Goal: Task Accomplishment & Management: Manage account settings

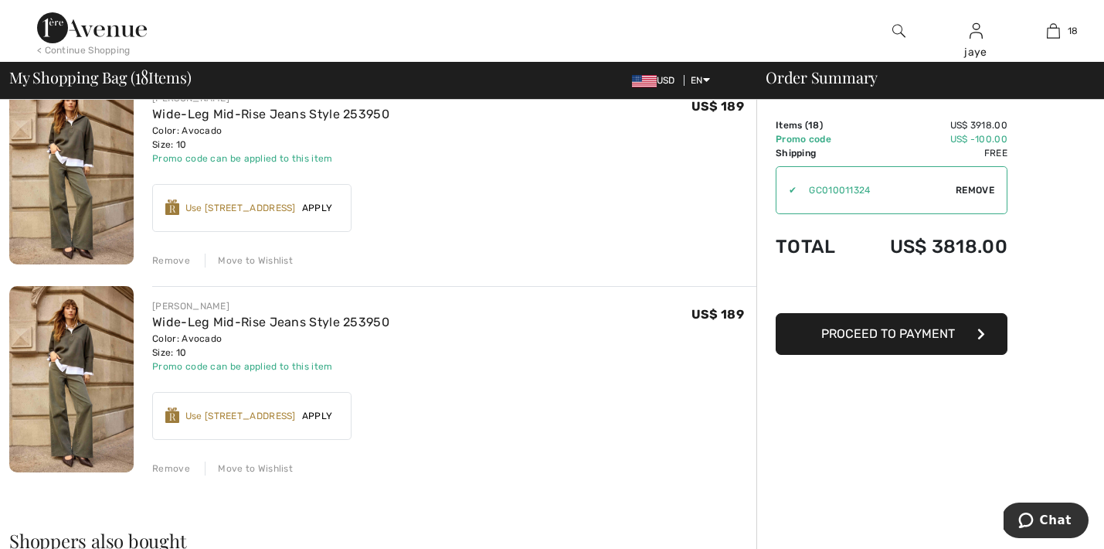
scroll to position [3483, 0]
click at [280, 470] on div "Move to Wishlist" at bounding box center [249, 467] width 88 height 14
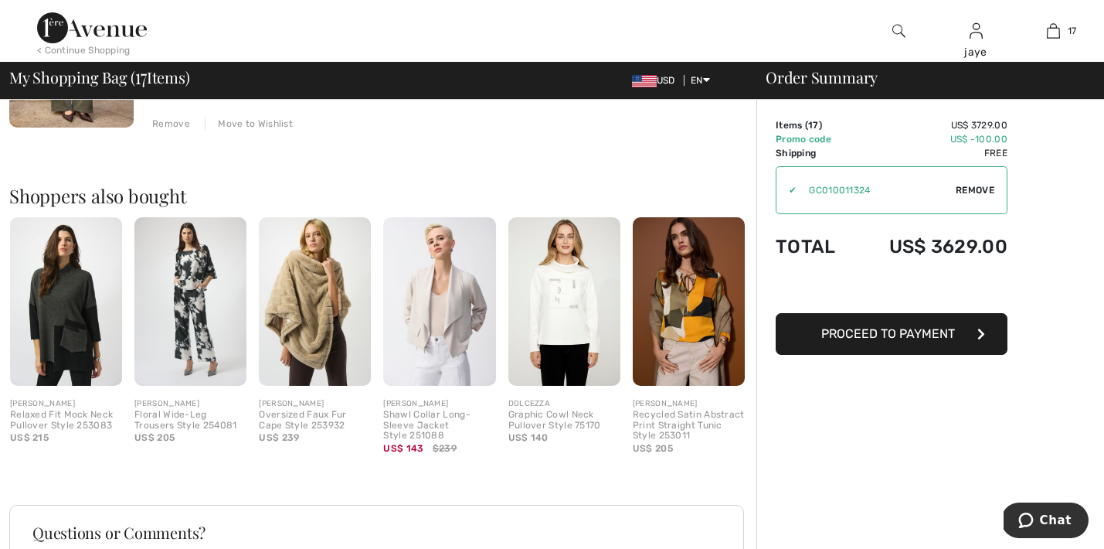
scroll to position [3635, 0]
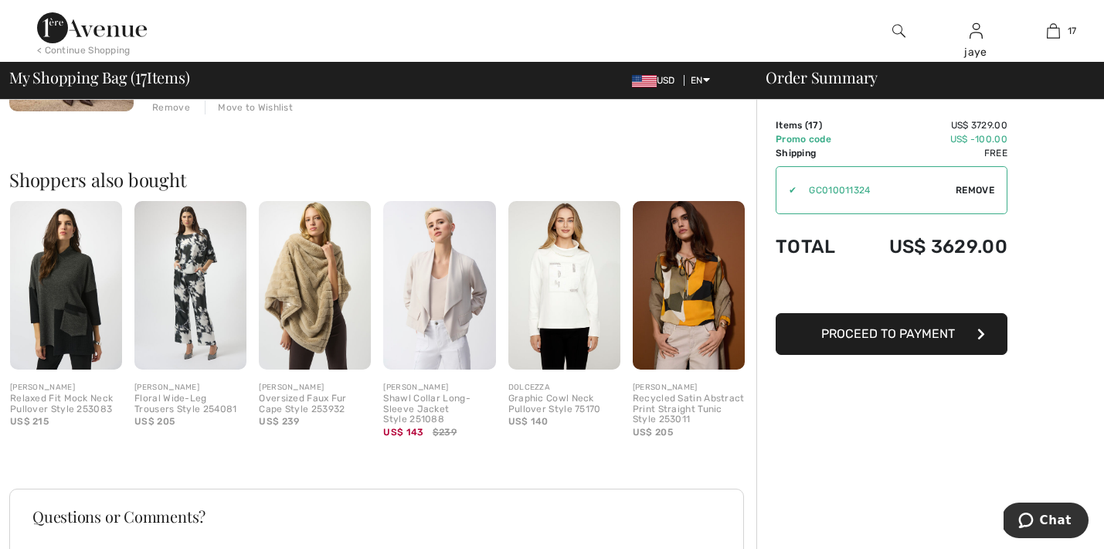
click at [311, 321] on img at bounding box center [315, 285] width 112 height 168
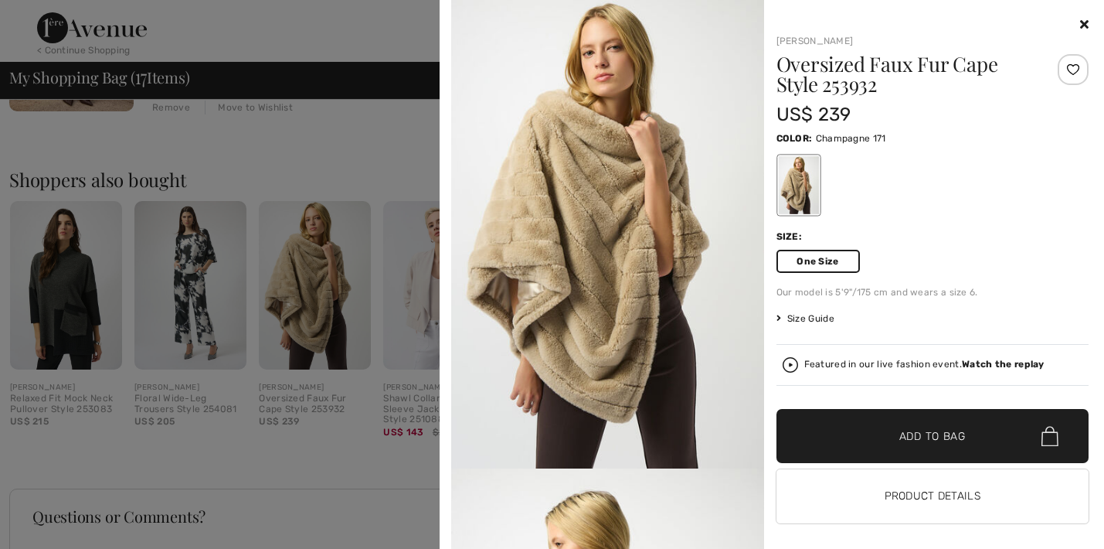
click at [1082, 23] on icon at bounding box center [1084, 24] width 8 height 12
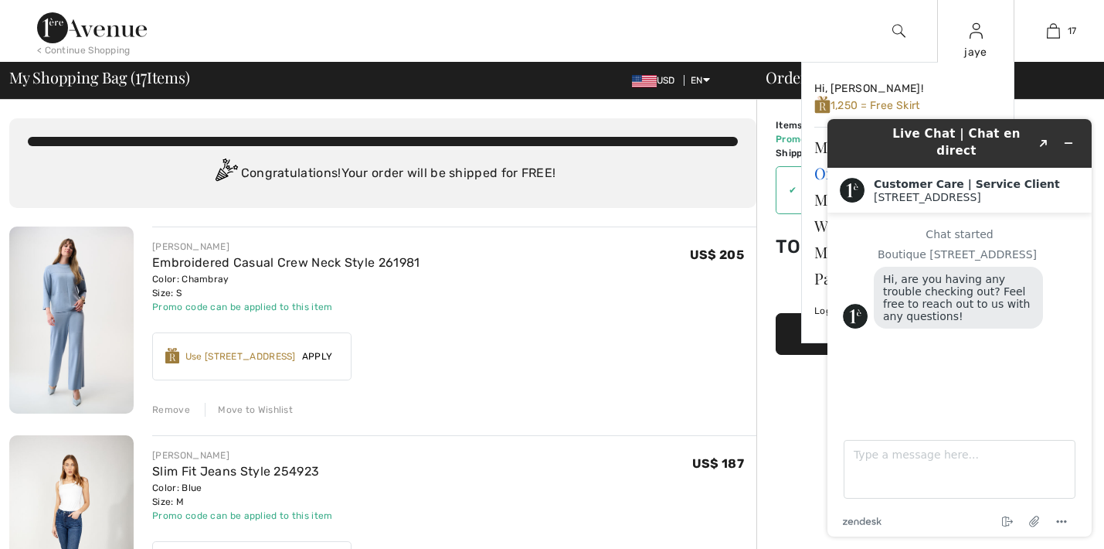
scroll to position [0, 0]
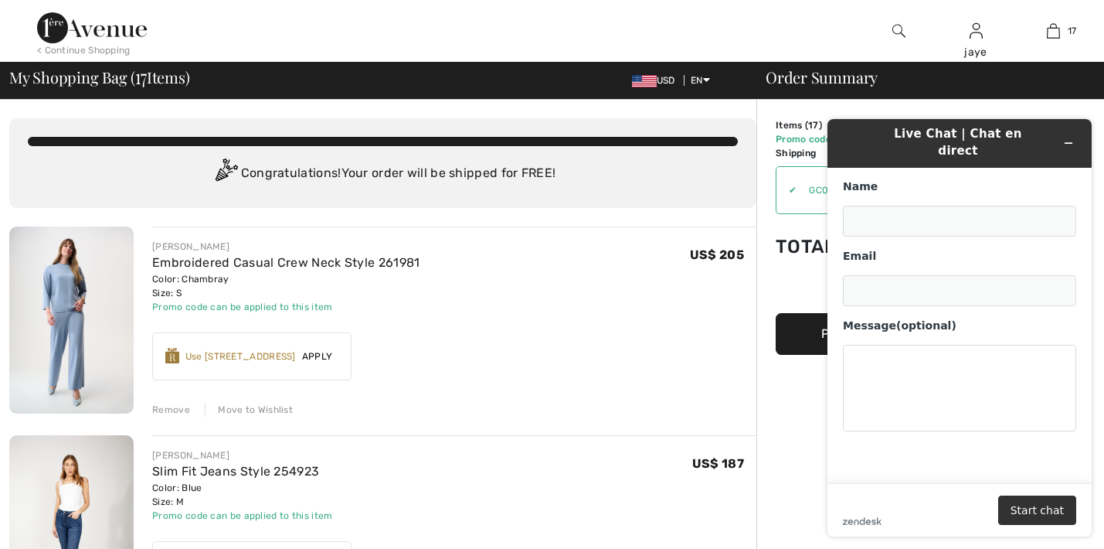
type input "jaye Cooperman"
type input "[EMAIL_ADDRESS][DOMAIN_NAME]"
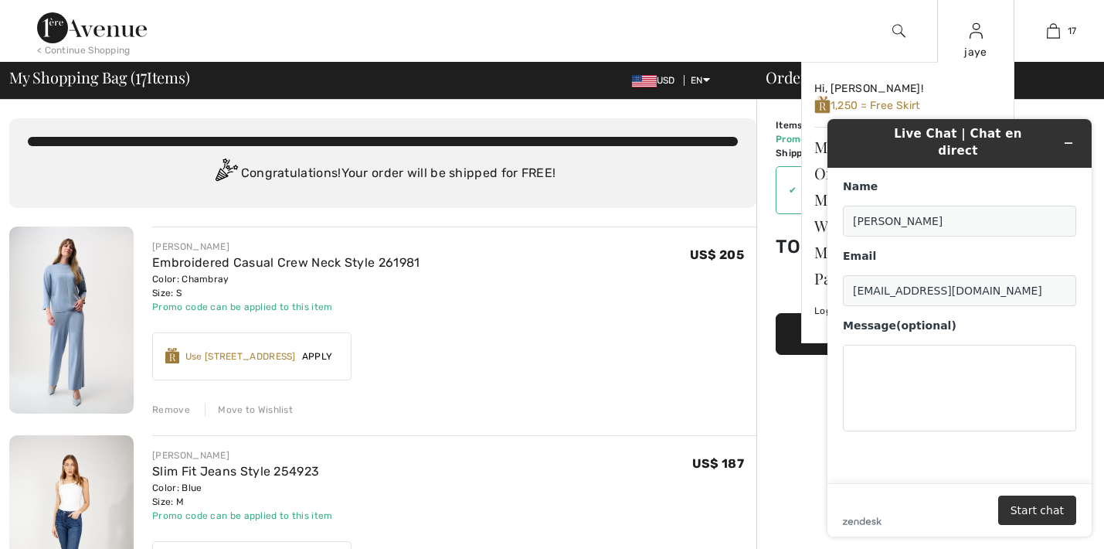
click at [971, 44] on div "jaye" at bounding box center [976, 52] width 76 height 16
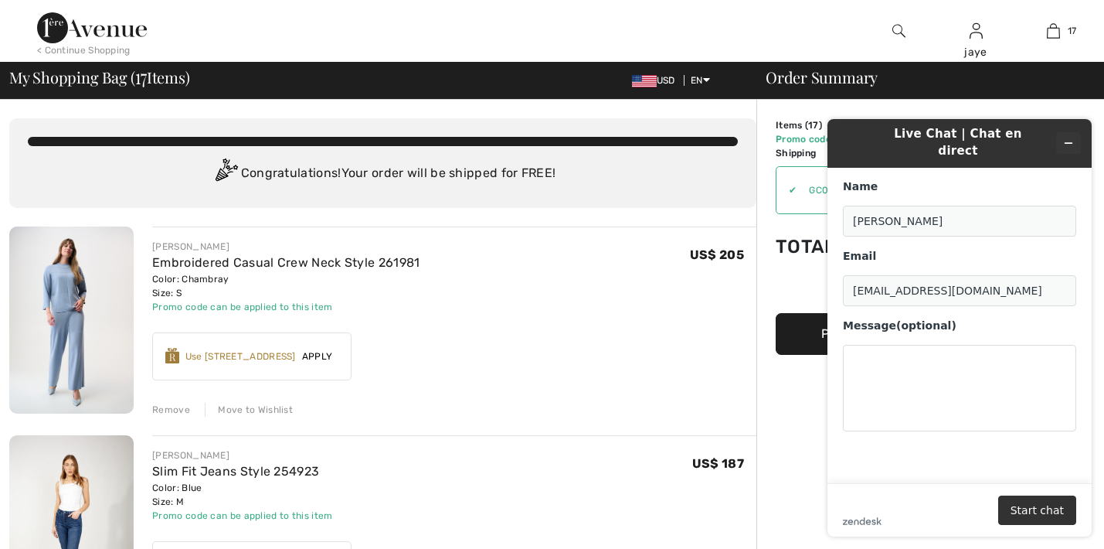
click at [1069, 138] on icon "Minimize widget" at bounding box center [1068, 143] width 11 height 11
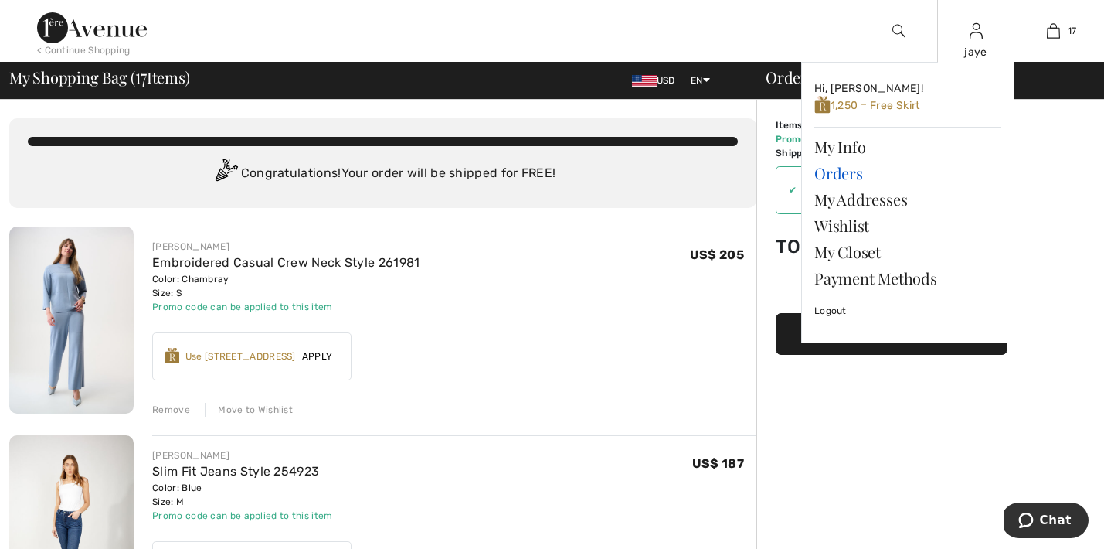
click at [852, 175] on link "Orders" at bounding box center [907, 173] width 187 height 26
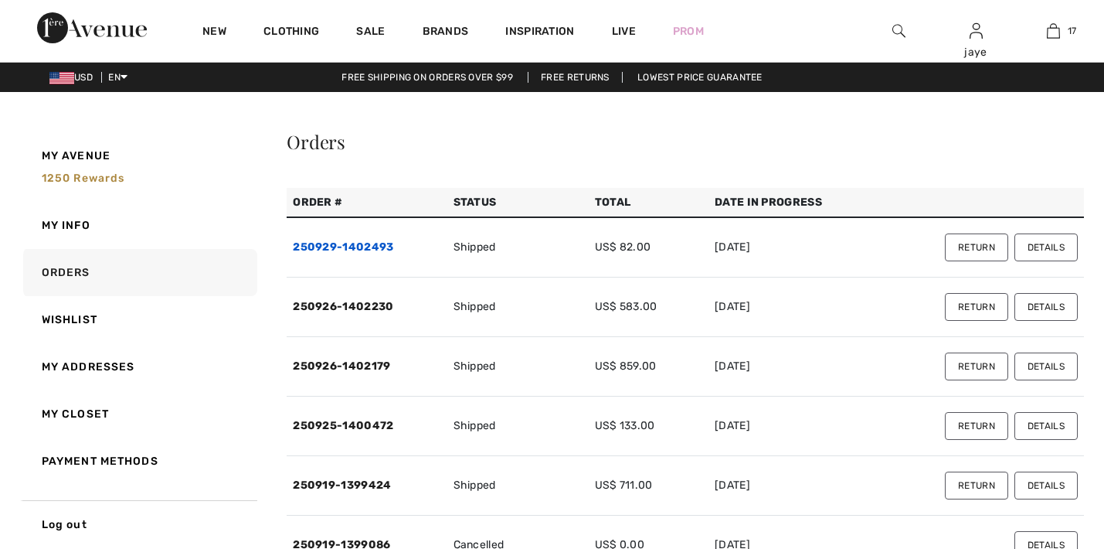
click at [368, 245] on link "250929-1402493" at bounding box center [343, 246] width 100 height 13
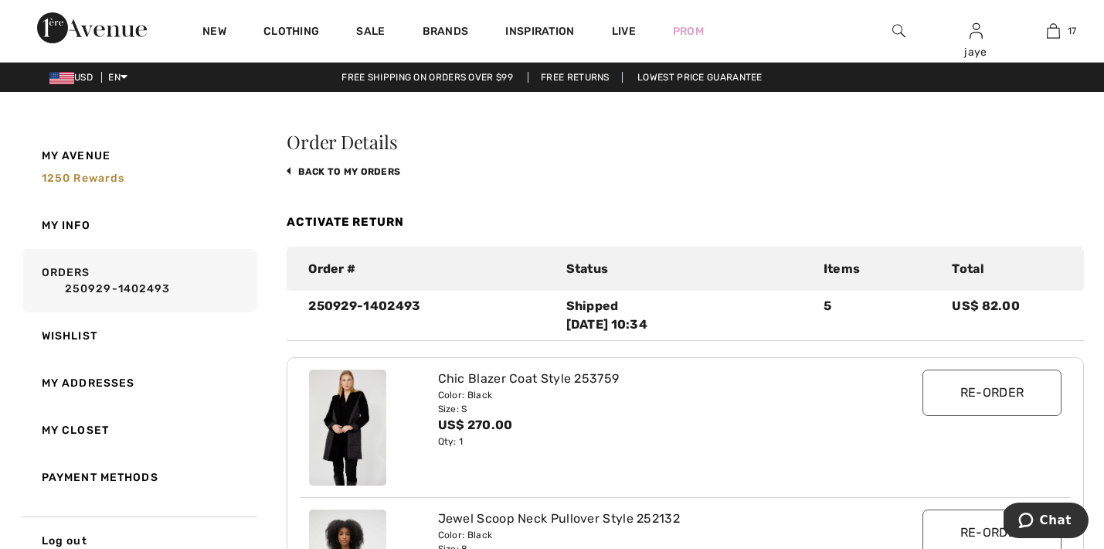
scroll to position [8, 0]
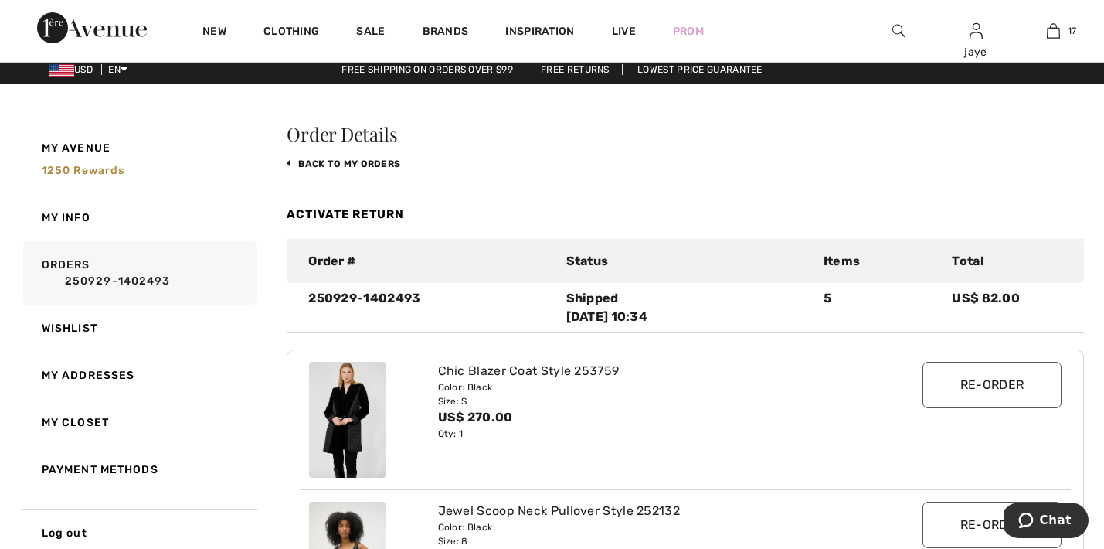
click at [383, 208] on link "Activate Return" at bounding box center [345, 214] width 117 height 14
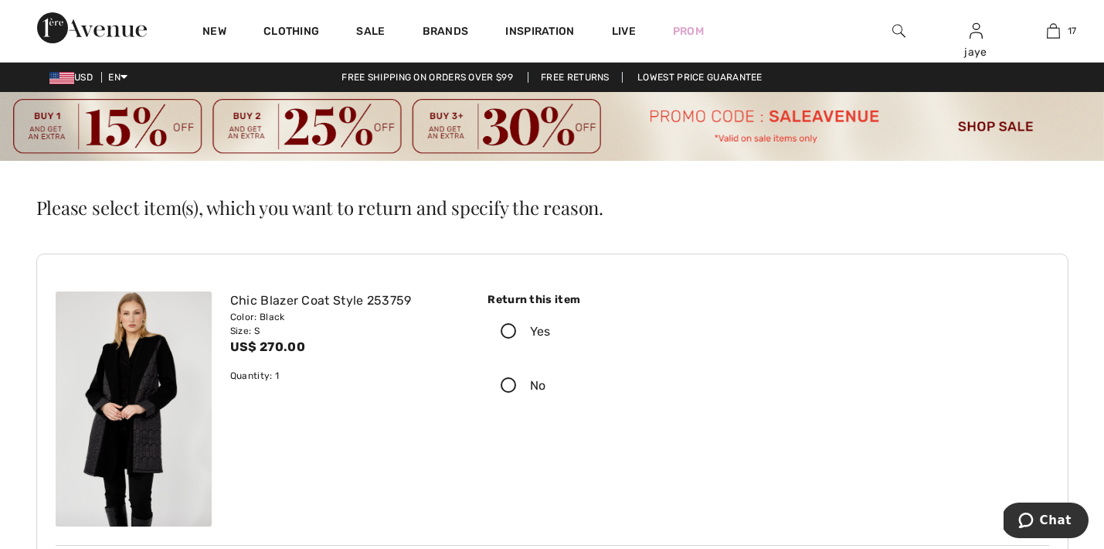
click at [511, 328] on icon at bounding box center [508, 332] width 41 height 16
click at [551, 328] on input "Yes" at bounding box center [556, 331] width 10 height 46
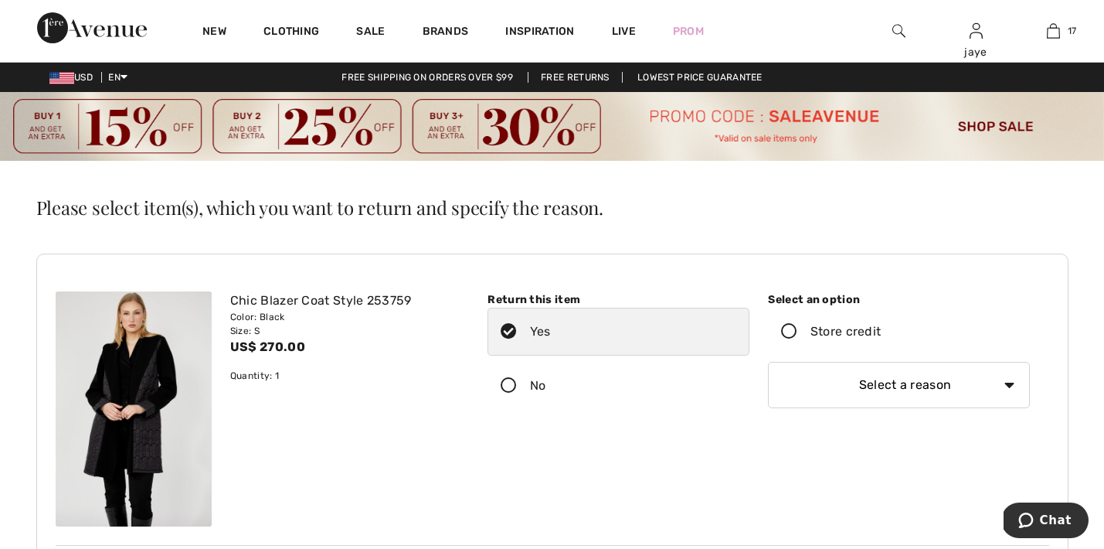
click at [790, 333] on icon at bounding box center [789, 332] width 41 height 16
click at [881, 333] on input "Store credit" at bounding box center [886, 331] width 10 height 46
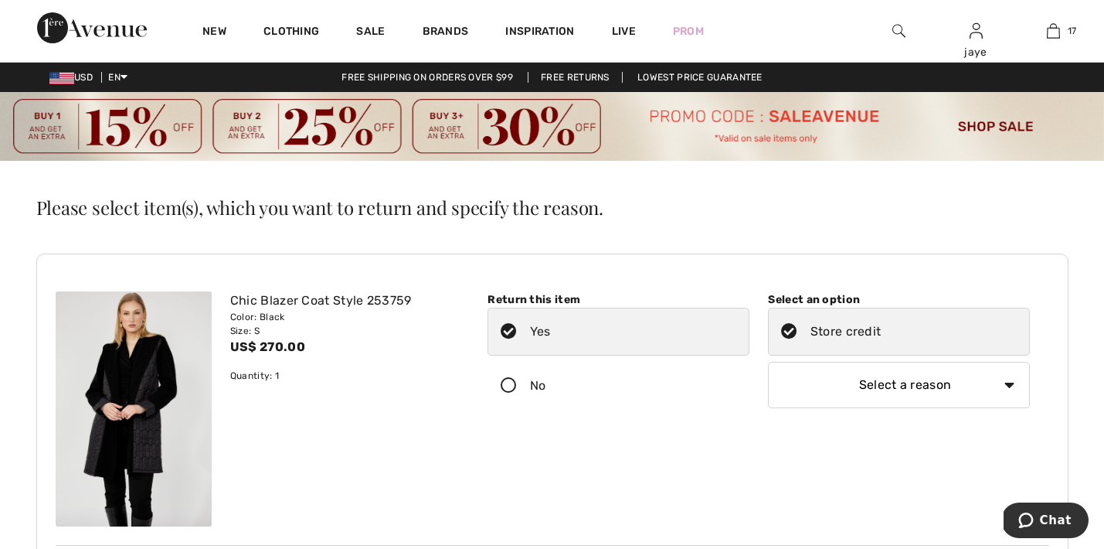
select select "4"
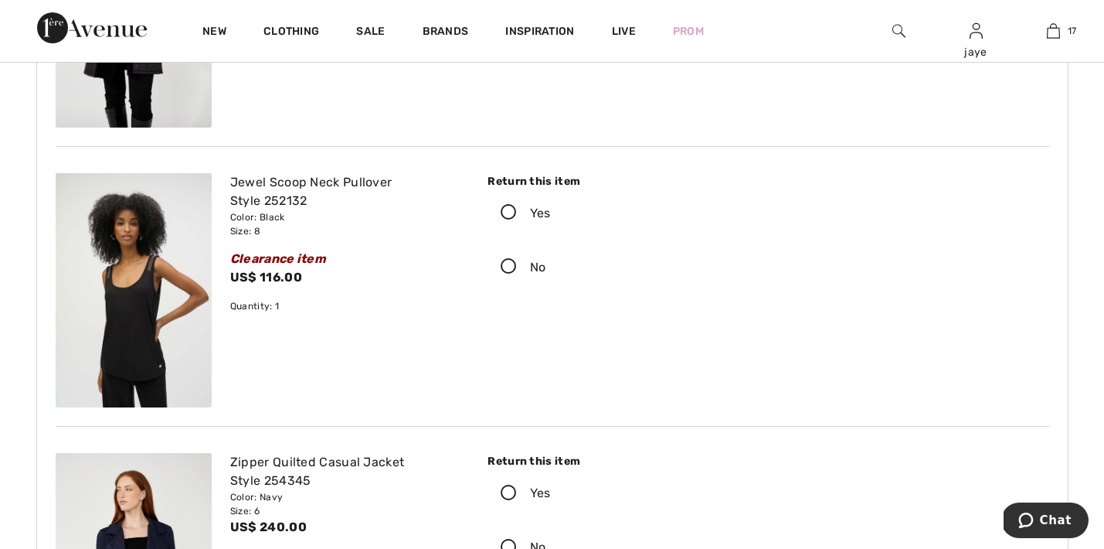
scroll to position [409, 0]
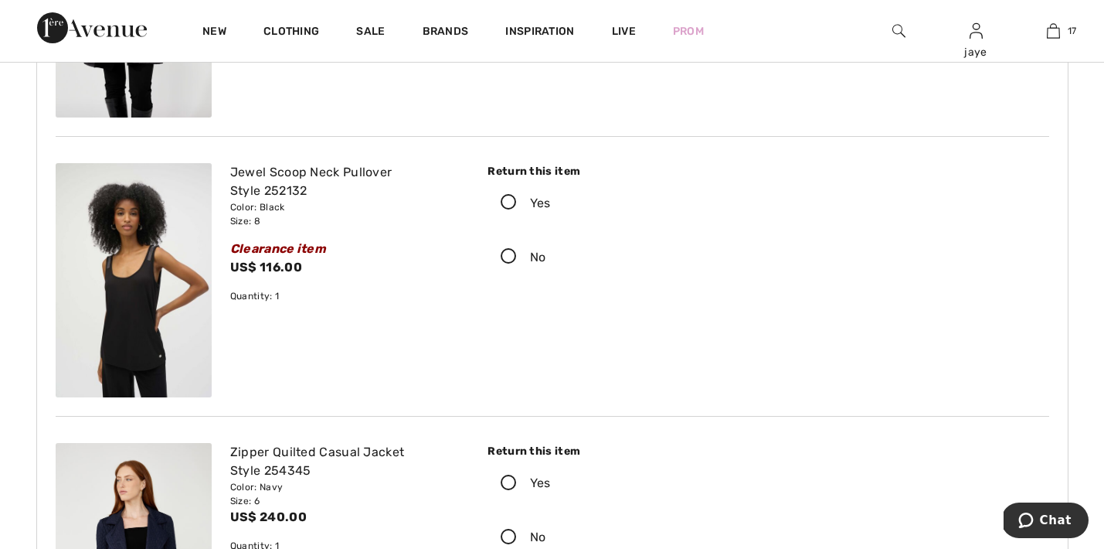
click at [506, 202] on icon at bounding box center [508, 203] width 41 height 16
click at [551, 202] on input "Yes" at bounding box center [556, 203] width 10 height 46
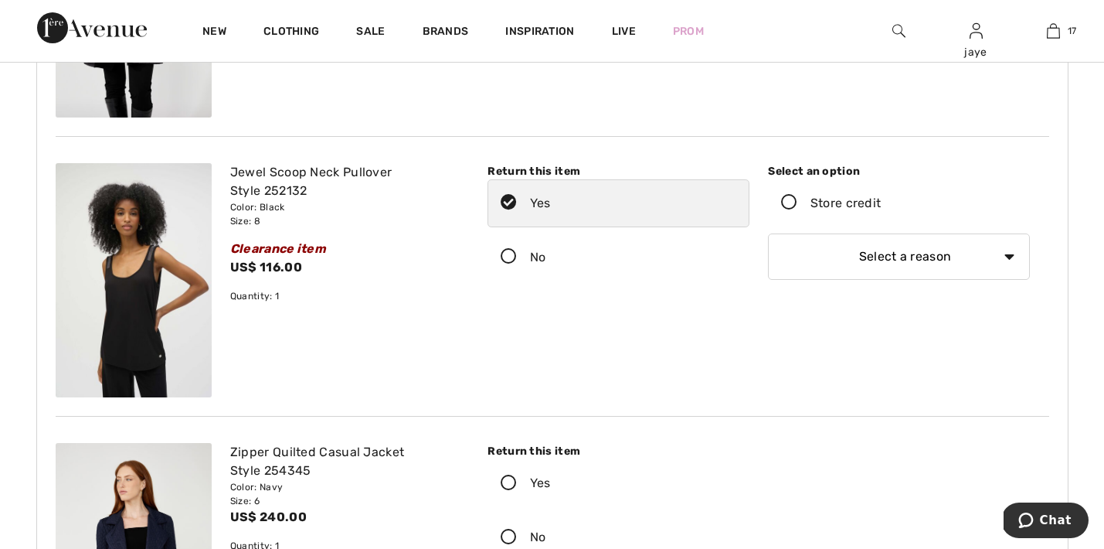
click at [786, 197] on icon at bounding box center [789, 203] width 41 height 16
click at [881, 197] on input "Store credit" at bounding box center [886, 203] width 10 height 46
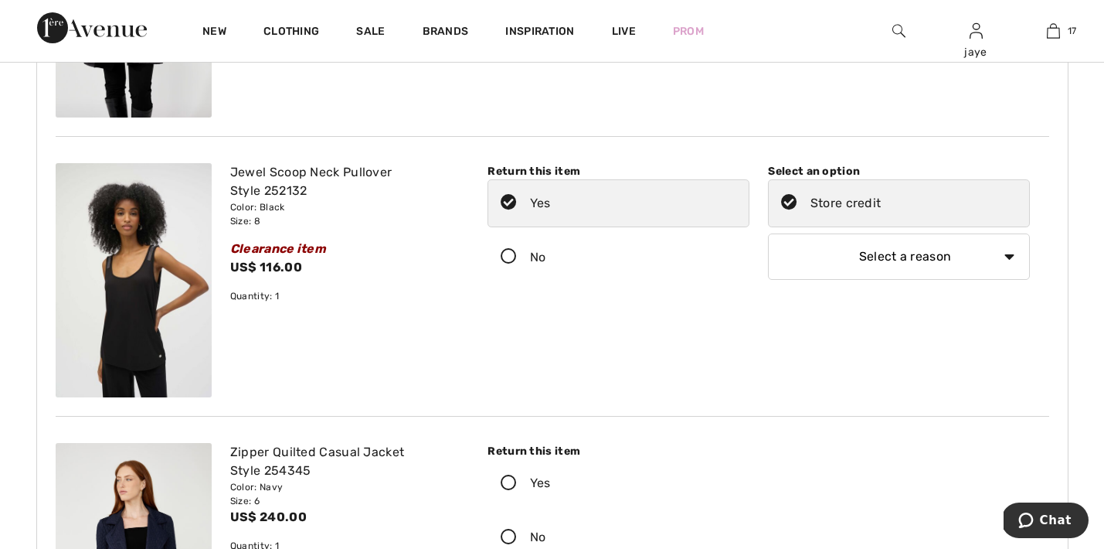
select select "6"
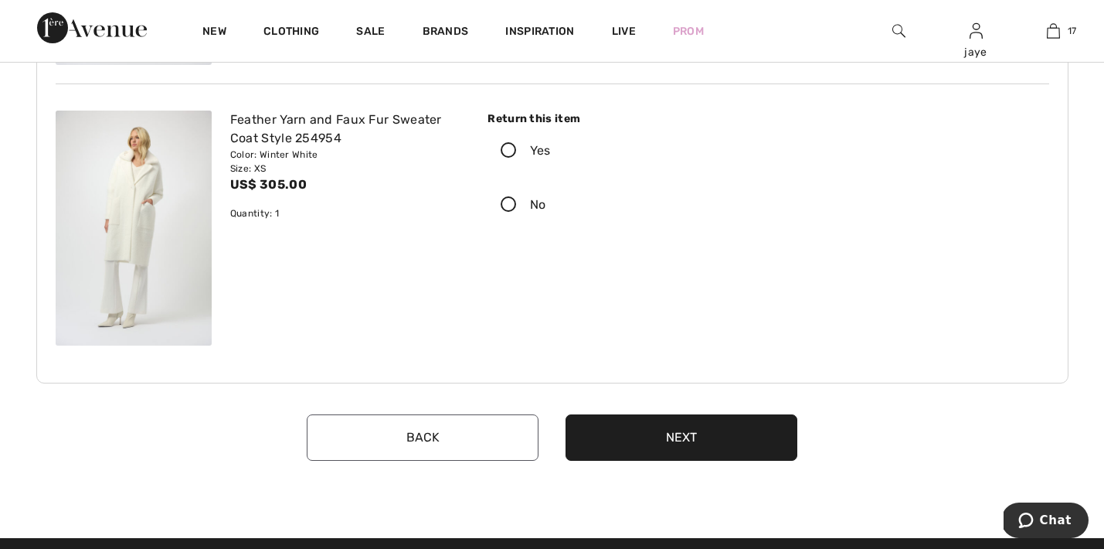
scroll to position [1303, 0]
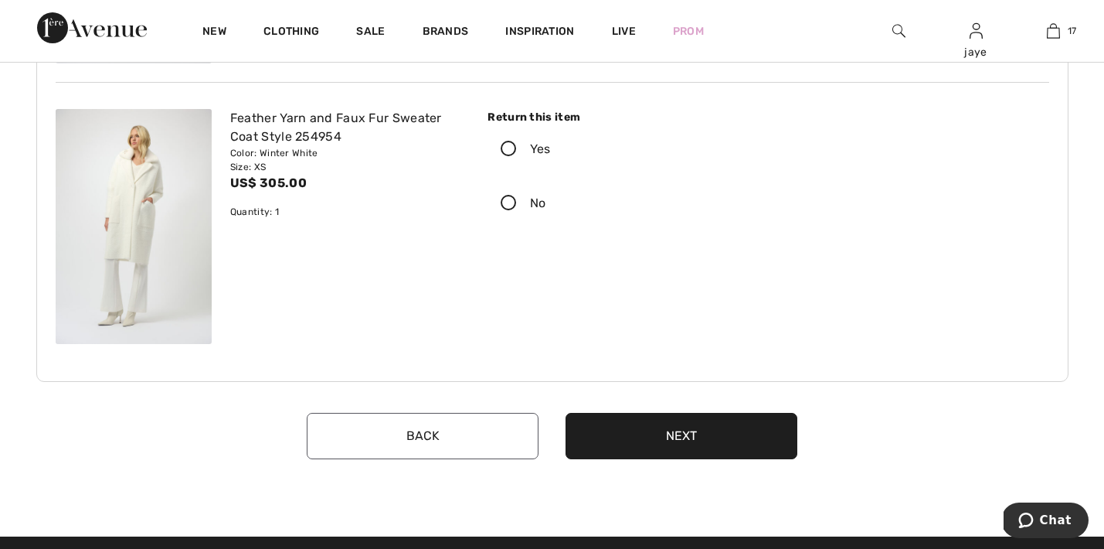
click at [613, 439] on button "Next" at bounding box center [682, 436] width 232 height 46
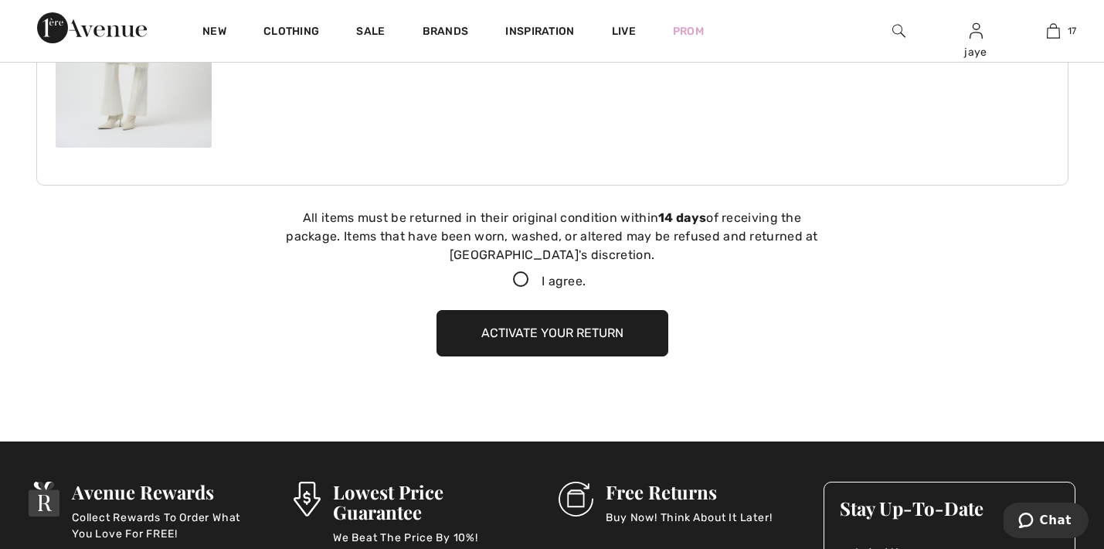
scroll to position [1612, 0]
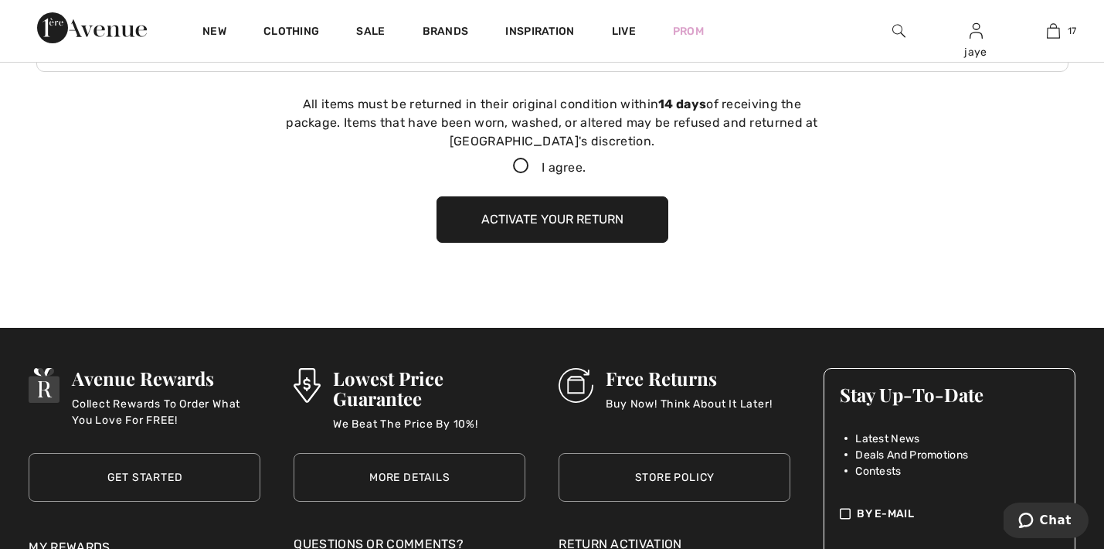
click at [518, 165] on icon at bounding box center [521, 166] width 41 height 16
click at [586, 165] on input "I agree." at bounding box center [591, 166] width 10 height 10
checkbox input "true"
click at [528, 217] on button "Activate your return" at bounding box center [553, 219] width 232 height 46
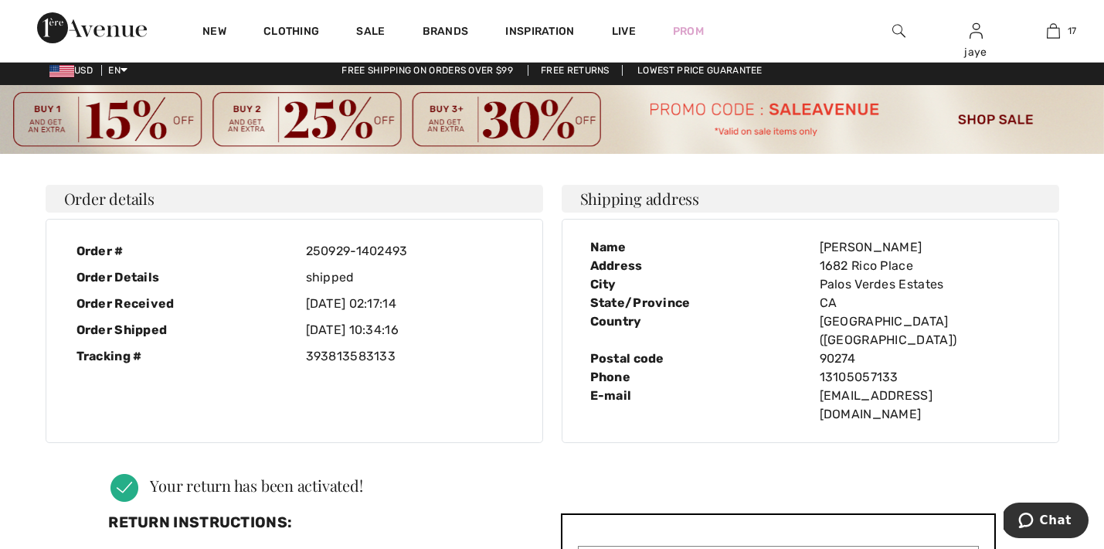
scroll to position [0, 0]
